Goal: Information Seeking & Learning: Find specific fact

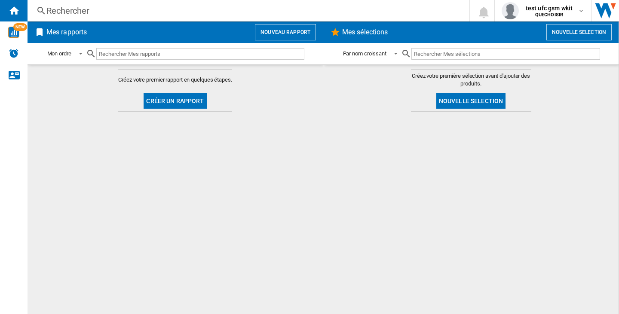
click at [87, 7] on div "Rechercher" at bounding box center [246, 11] width 401 height 12
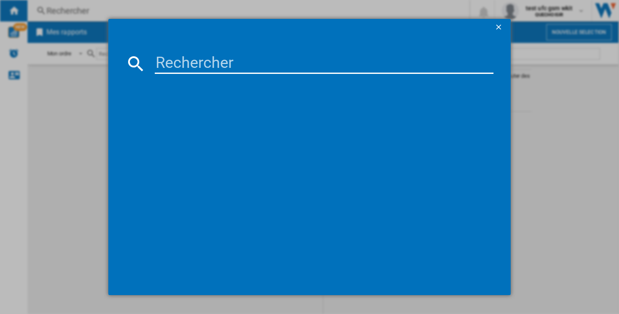
click at [211, 74] on md-dialog-content at bounding box center [309, 165] width 402 height 259
click at [214, 67] on input at bounding box center [324, 63] width 339 height 21
paste input "QA1413F0"
type input "QA1413F0"
click at [230, 66] on input "QA1413F0" at bounding box center [324, 63] width 339 height 21
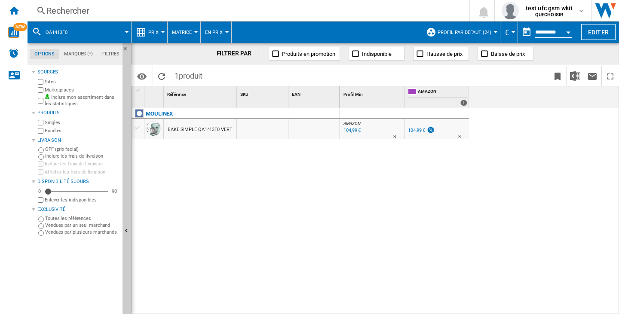
click at [419, 131] on div "104,99 €" at bounding box center [416, 131] width 17 height 6
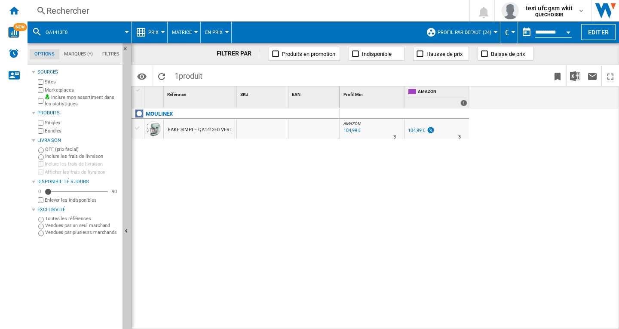
click at [517, 157] on div "AMAZON : FR AMAZON -1.0 % 104,99 € % N/A 3 AMAZON : FR AMAZON FR AMAZON -1.0 % …" at bounding box center [479, 218] width 279 height 221
click at [61, 10] on div "Rechercher" at bounding box center [246, 11] width 401 height 12
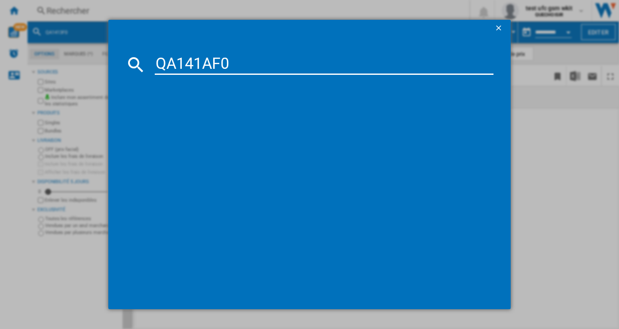
type input "QA141AF0"
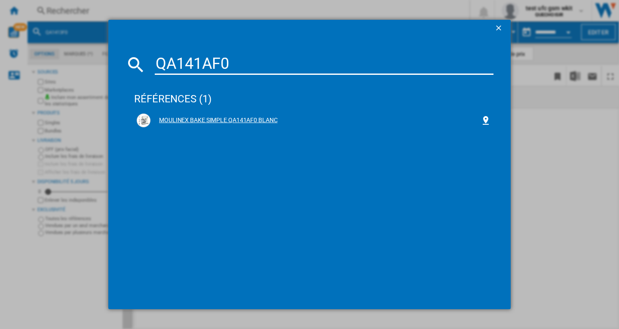
click at [272, 120] on div "MOULINEX BAKE SIMPLE QA141AF0 BLANC" at bounding box center [315, 120] width 330 height 9
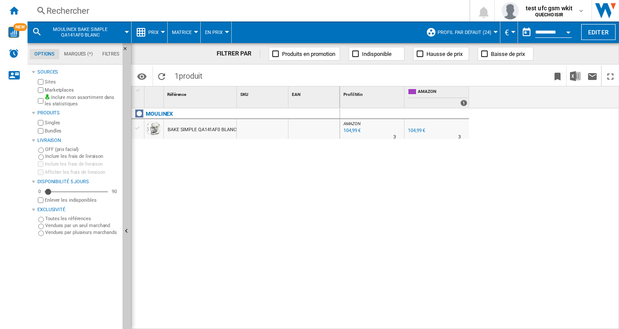
click at [471, 209] on div "AMAZON : FR AMAZON -1.0 % 104,99 € % N/A 3 AMAZON : FR AMAZON FR AMAZON -1.0 % …" at bounding box center [479, 218] width 279 height 221
click at [418, 129] on div "104,99 €" at bounding box center [416, 131] width 17 height 6
click at [574, 15] on div "test ufc gsm wkit QUECHOISIR" at bounding box center [549, 11] width 55 height 14
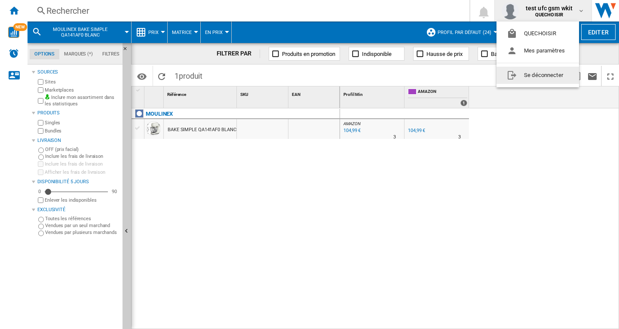
click at [551, 78] on button "Se déconnecter" at bounding box center [537, 75] width 83 height 17
